Goal: Book appointment/travel/reservation

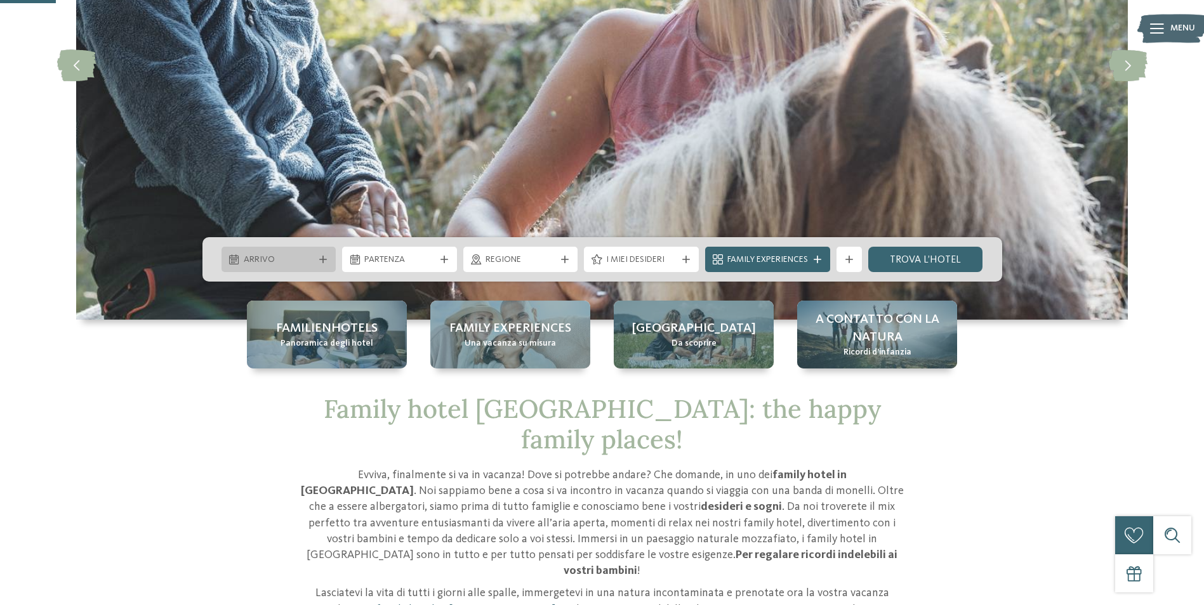
click at [312, 258] on span "Arrivo" at bounding box center [279, 260] width 70 height 13
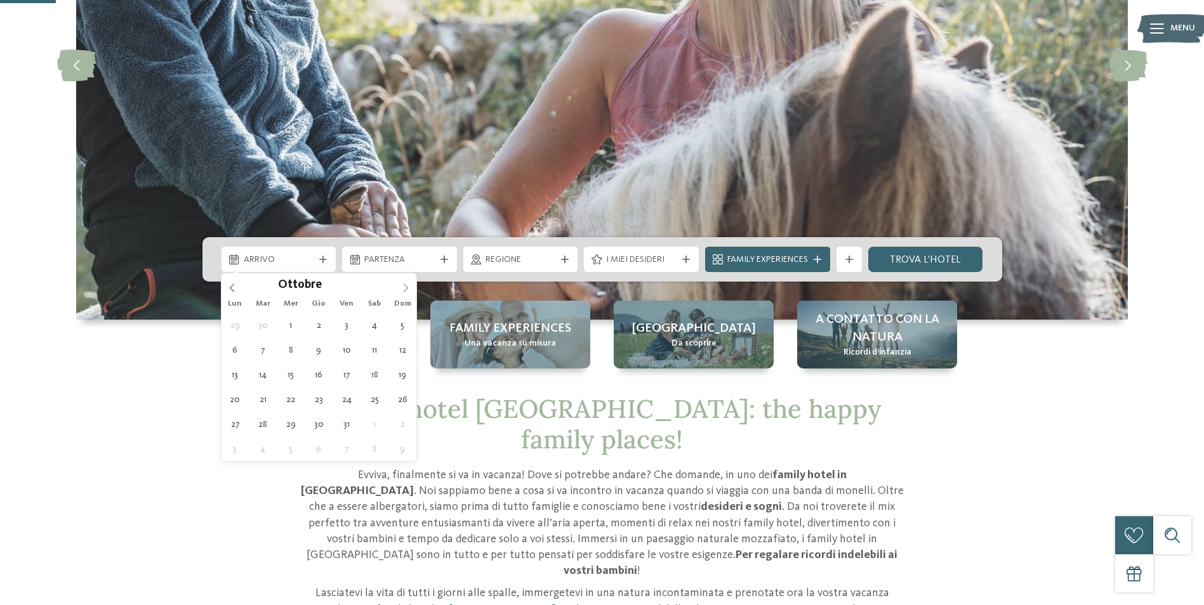
click at [402, 289] on icon at bounding box center [405, 288] width 9 height 9
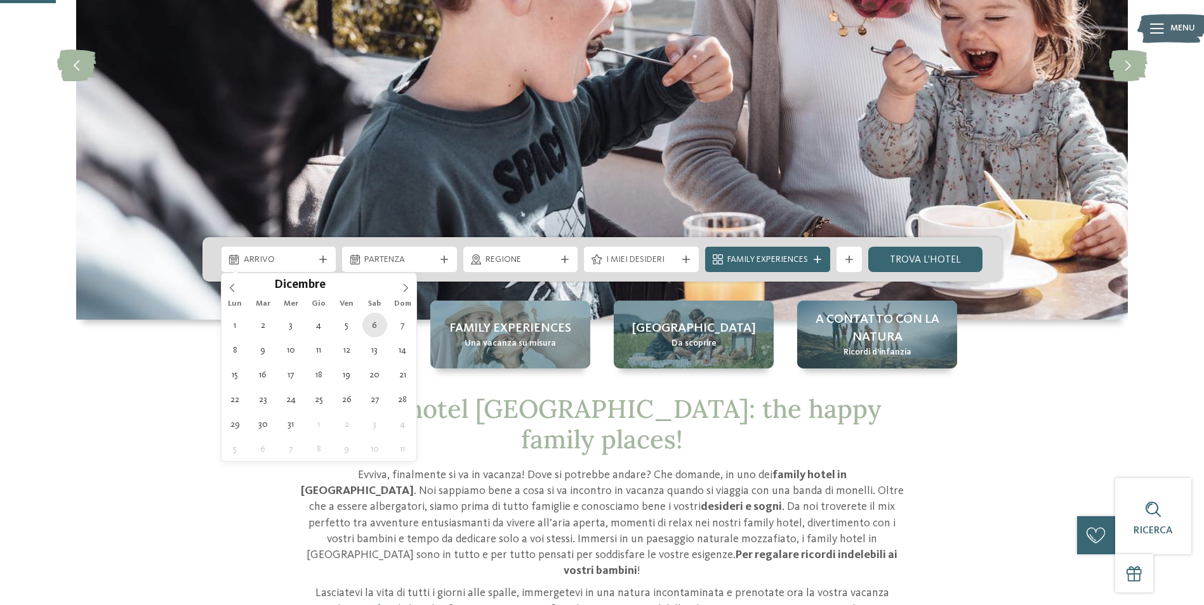
type div "[DATE]"
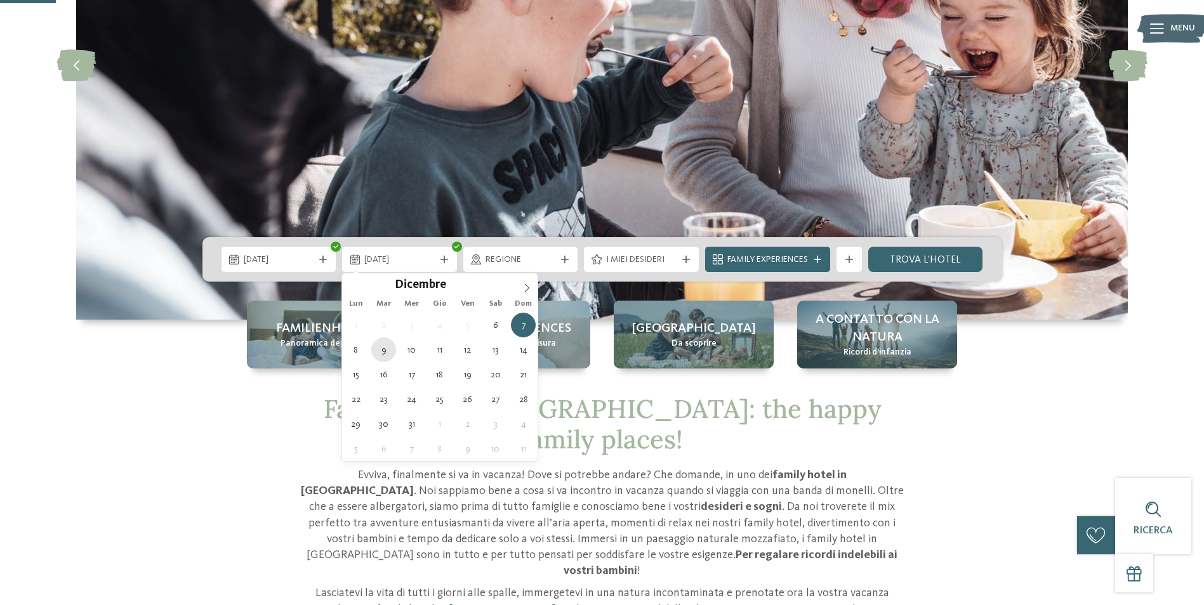
type div "[DATE]"
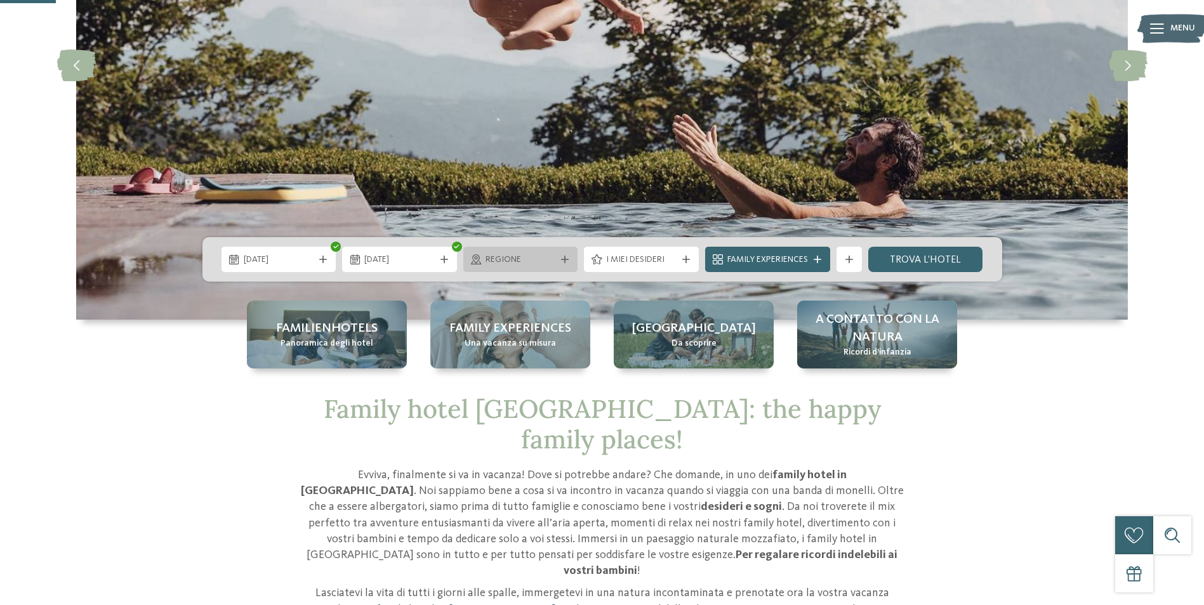
click at [544, 266] on span "Regione" at bounding box center [520, 260] width 70 height 13
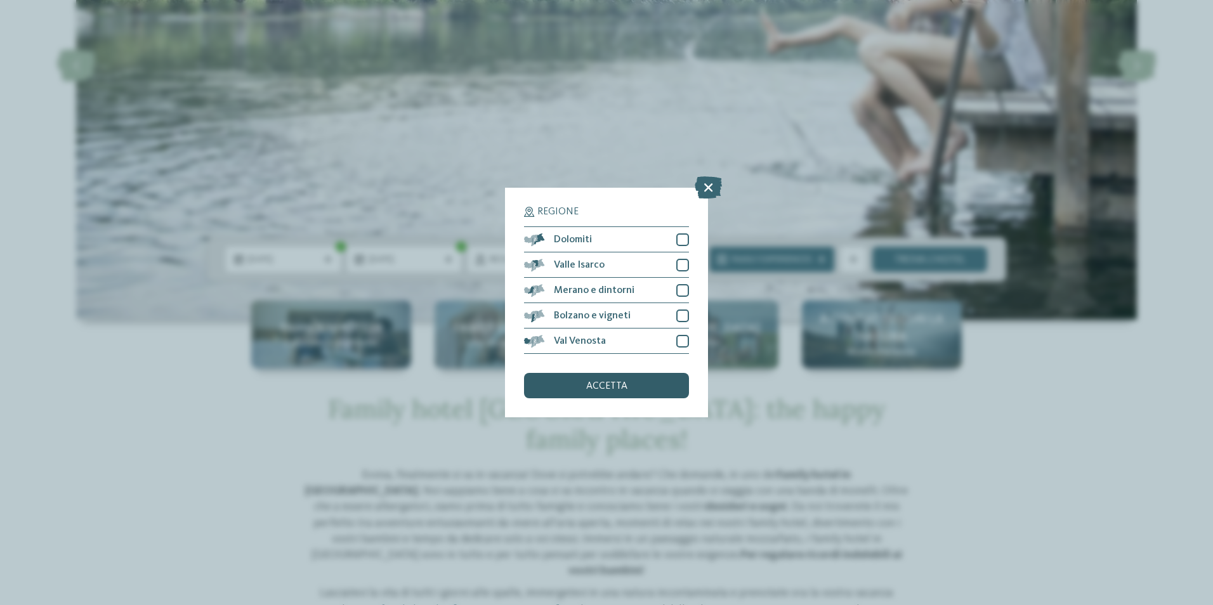
click at [591, 381] on span "accetta" at bounding box center [606, 386] width 41 height 10
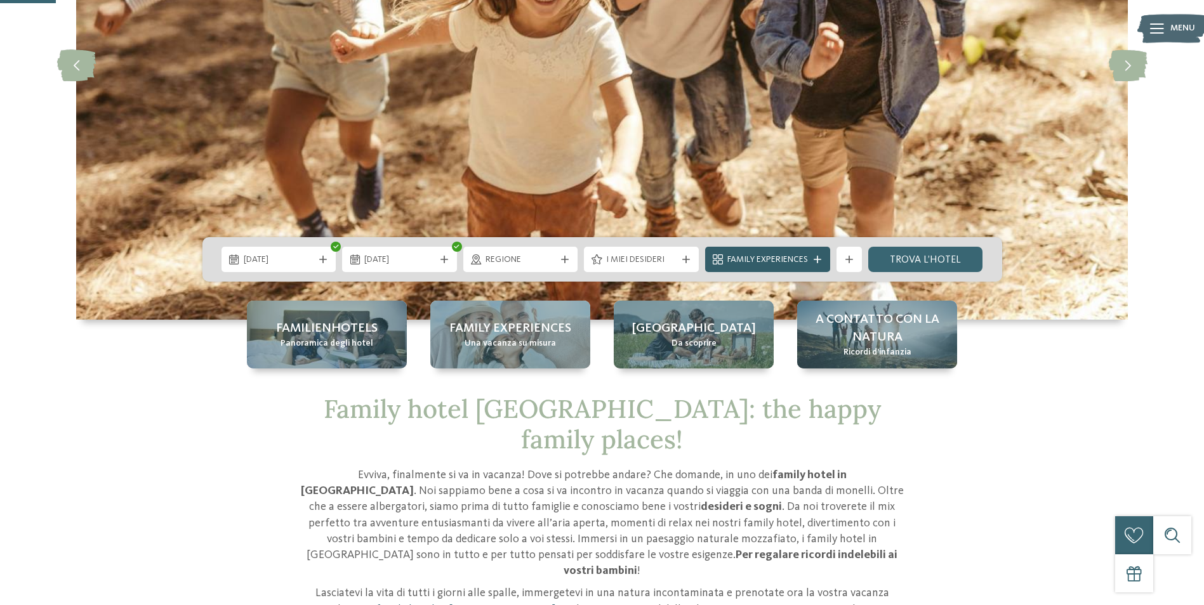
click at [814, 262] on icon at bounding box center [817, 260] width 8 height 8
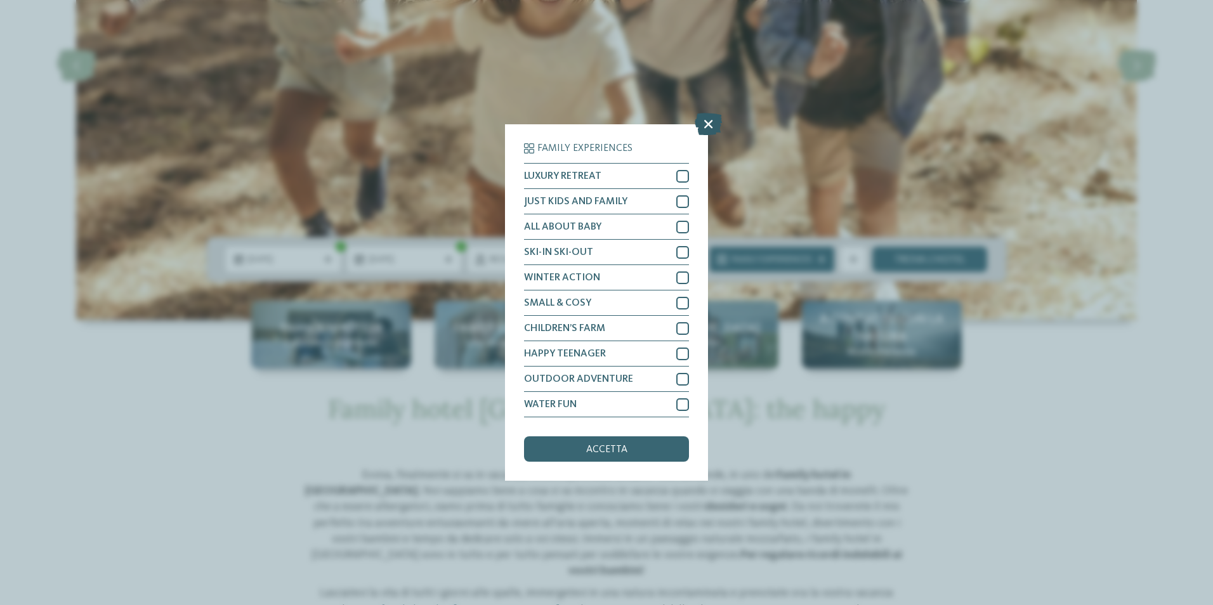
click at [706, 122] on icon at bounding box center [708, 124] width 27 height 22
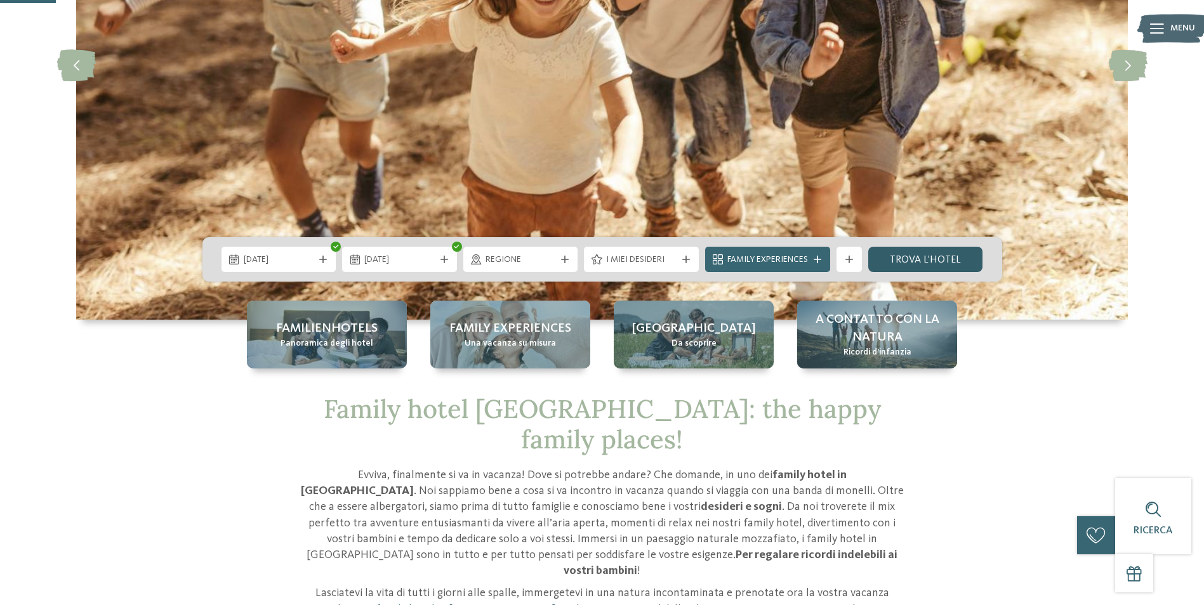
click at [911, 258] on link "trova l’hotel" at bounding box center [925, 259] width 115 height 25
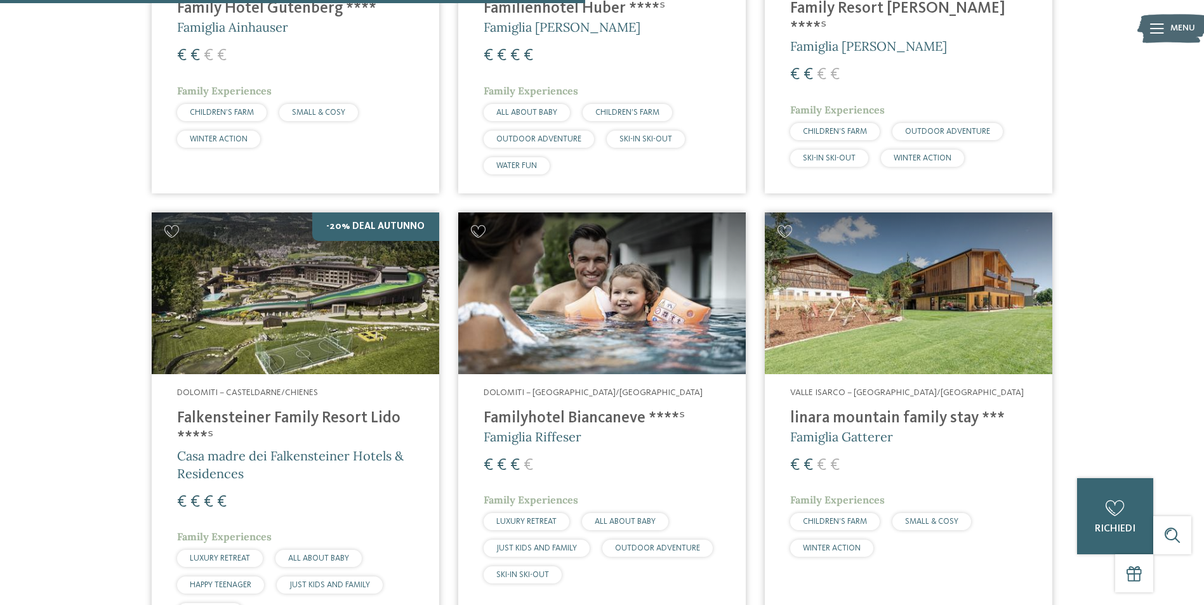
scroll to position [1114, 0]
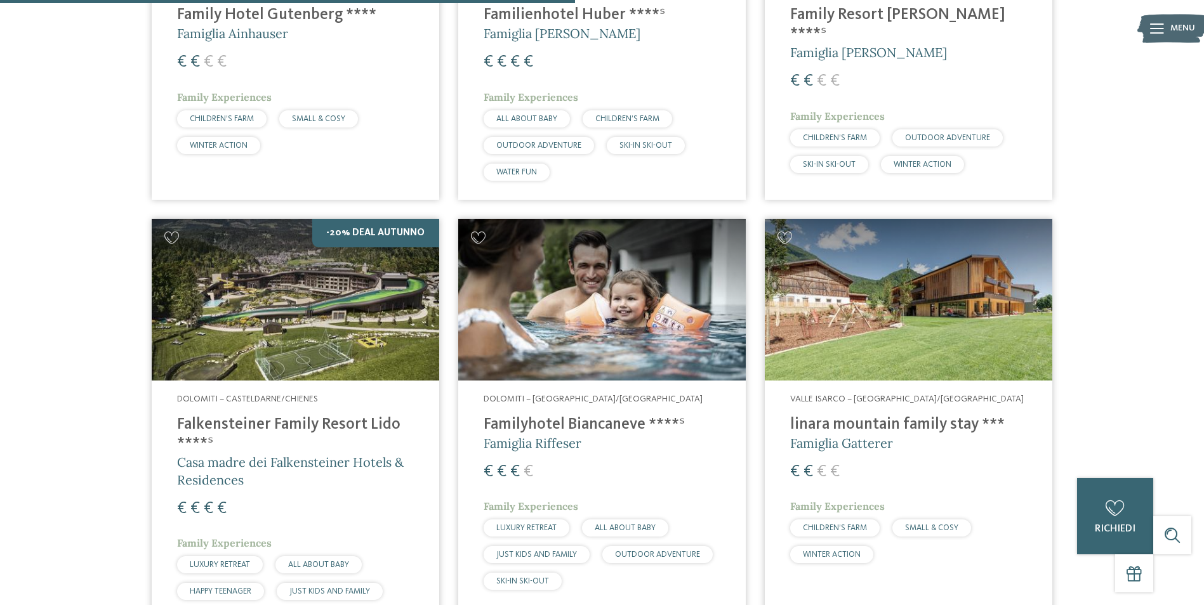
click at [570, 306] on img at bounding box center [601, 300] width 287 height 162
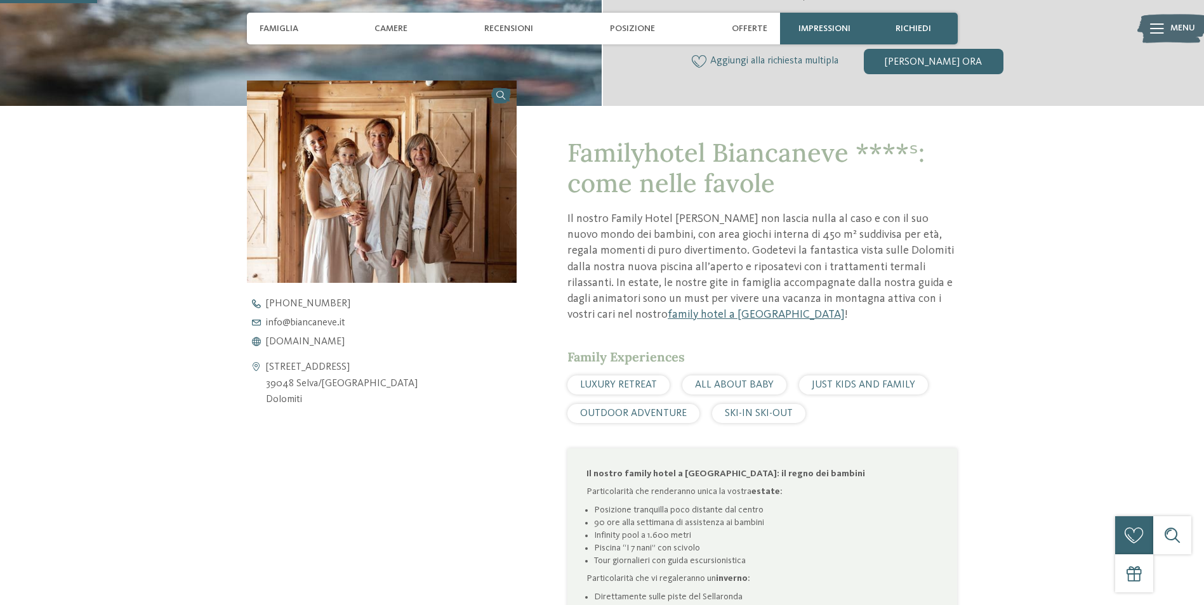
scroll to position [190, 0]
